Goal: Information Seeking & Learning: Learn about a topic

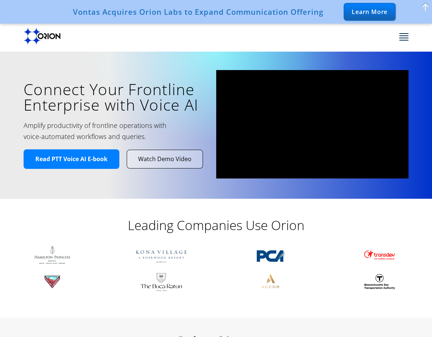
click at [100, 200] on div "Leading Companies Use Orion" at bounding box center [216, 221] width 295 height 46
click at [408, 38] on span at bounding box center [403, 38] width 9 height 1
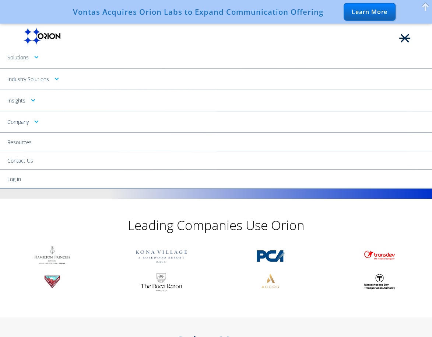
click at [29, 60] on link "Solutions" at bounding box center [216, 57] width 432 height 21
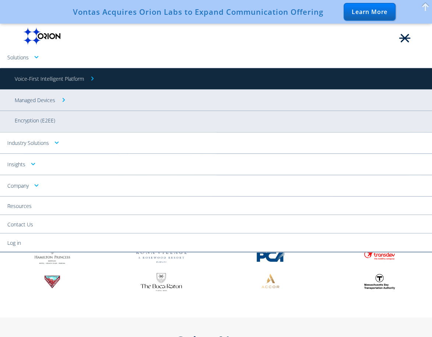
click at [33, 79] on link "Voice-First Intelligent Platform" at bounding box center [216, 78] width 432 height 21
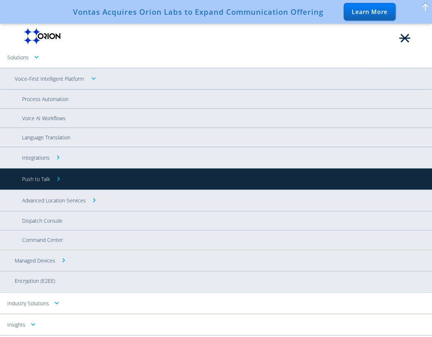
click at [43, 182] on link "Push to Talk" at bounding box center [216, 178] width 432 height 21
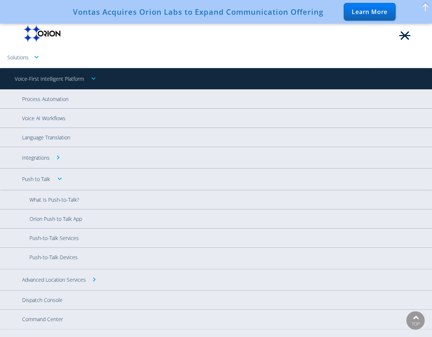
scroll to position [442, 0]
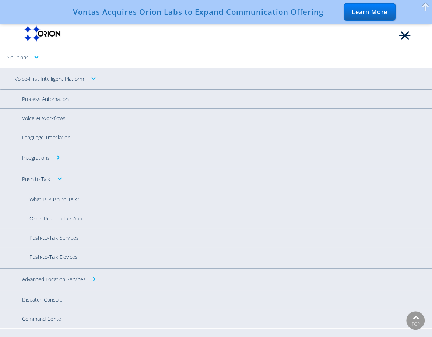
click at [95, 43] on div "Orion" at bounding box center [98, 35] width 148 height 20
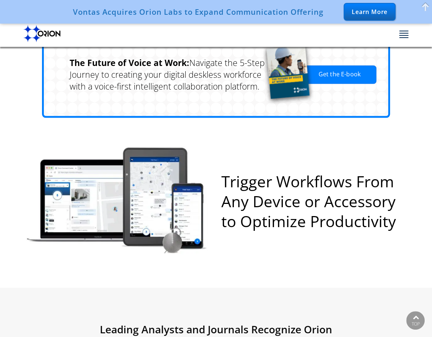
scroll to position [1105, 0]
